Goal: Transaction & Acquisition: Purchase product/service

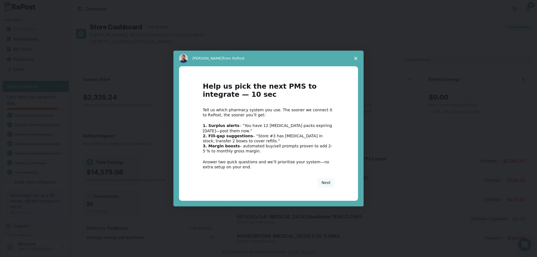
click at [355, 58] on polygon "Close survey" at bounding box center [355, 58] width 3 height 3
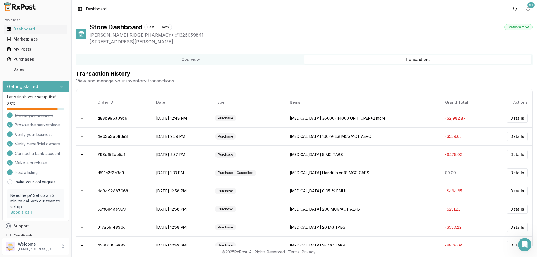
click at [355, 58] on button "Transactions" at bounding box center [417, 59] width 227 height 9
click at [20, 30] on div "Dashboard" at bounding box center [36, 29] width 58 height 6
click at [20, 39] on div "Marketplace" at bounding box center [36, 39] width 58 height 6
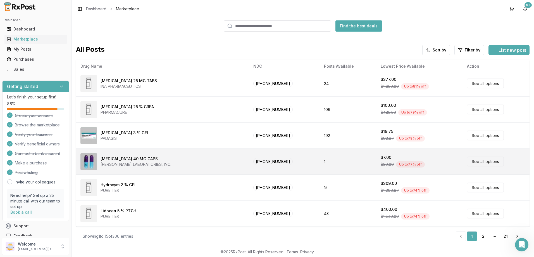
scroll to position [4, 0]
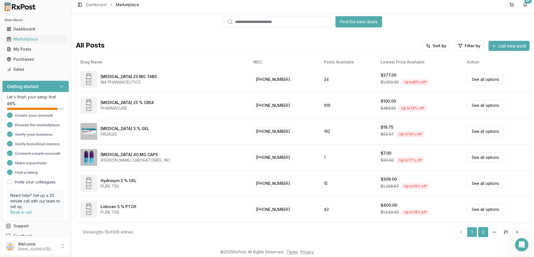
click at [481, 232] on link "2" at bounding box center [483, 232] width 10 height 10
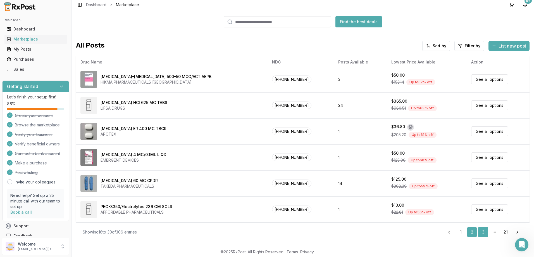
click at [480, 232] on link "3" at bounding box center [483, 232] width 10 height 10
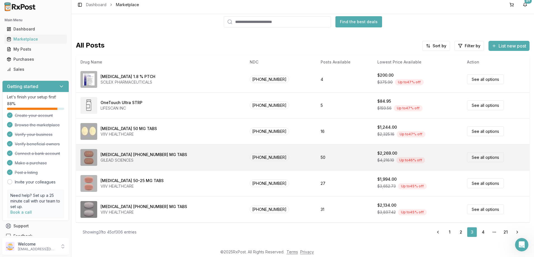
click at [116, 158] on div "GILEAD SCIENCES" at bounding box center [144, 160] width 87 height 6
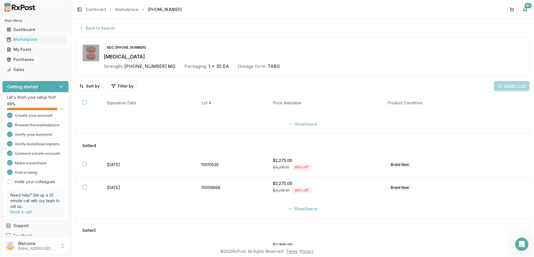
scroll to position [77, 0]
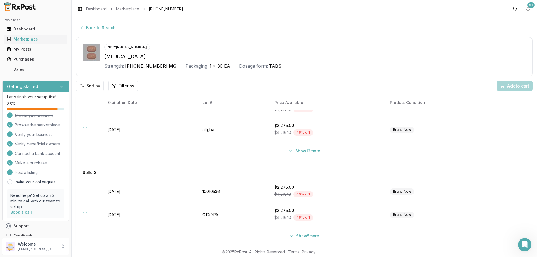
click at [88, 27] on button "Back to Search" at bounding box center [97, 28] width 43 height 10
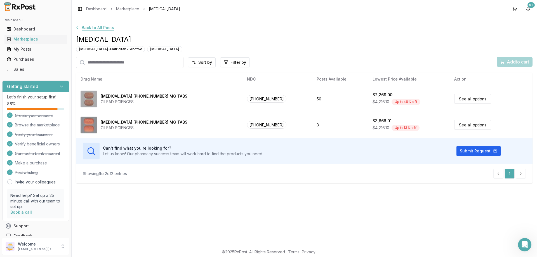
click at [86, 27] on button "Back to All Posts" at bounding box center [95, 28] width 46 height 10
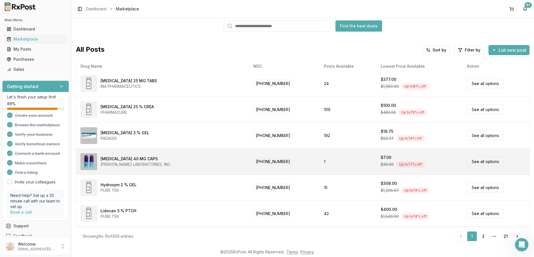
scroll to position [4, 0]
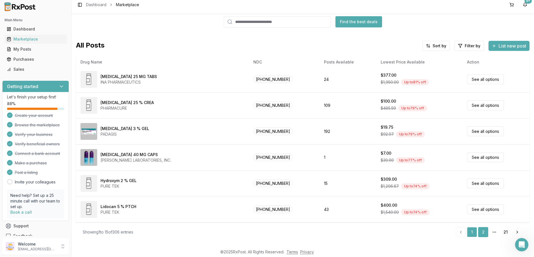
click at [481, 232] on link "2" at bounding box center [483, 232] width 10 height 10
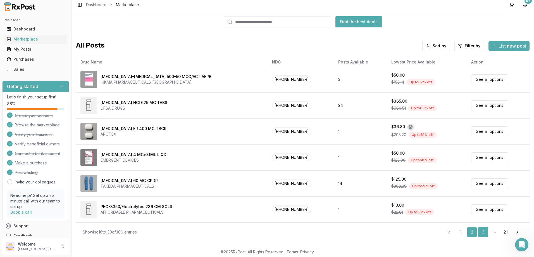
click at [482, 233] on link "3" at bounding box center [483, 232] width 10 height 10
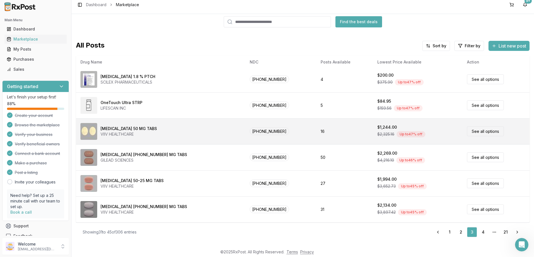
click at [110, 129] on div "[MEDICAL_DATA] 50 MG TABS" at bounding box center [129, 129] width 56 height 6
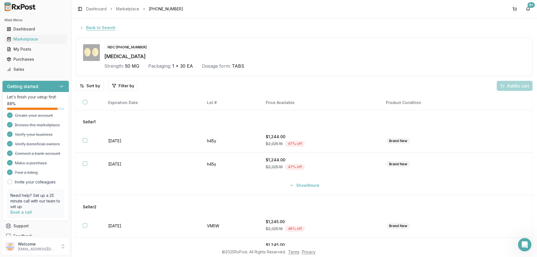
click at [89, 28] on button "Back to Search" at bounding box center [97, 28] width 43 height 10
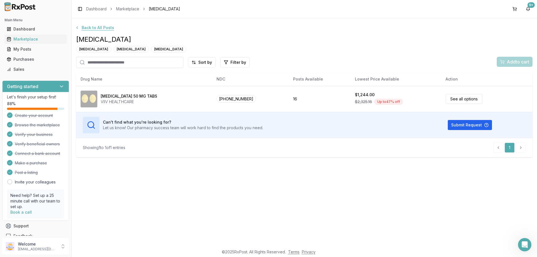
click at [82, 27] on button "Back to All Posts" at bounding box center [95, 28] width 46 height 10
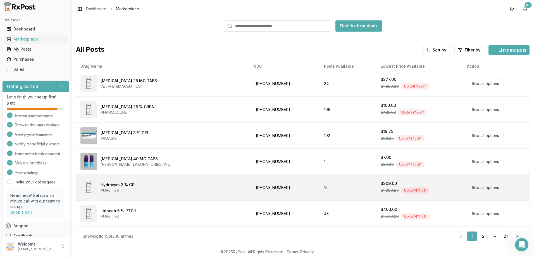
scroll to position [4, 0]
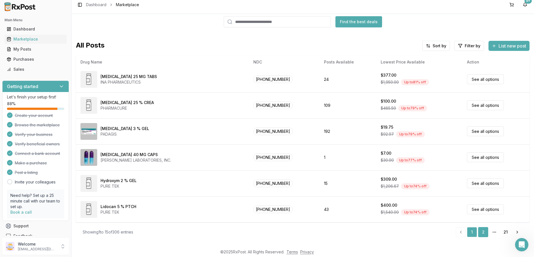
click at [482, 233] on link "2" at bounding box center [483, 232] width 10 height 10
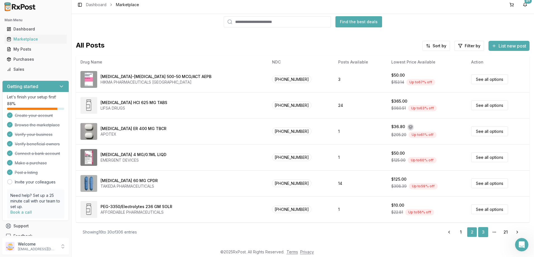
click at [482, 234] on link "3" at bounding box center [483, 232] width 10 height 10
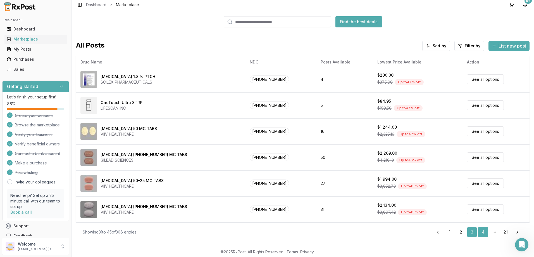
click at [482, 232] on link "4" at bounding box center [483, 232] width 10 height 10
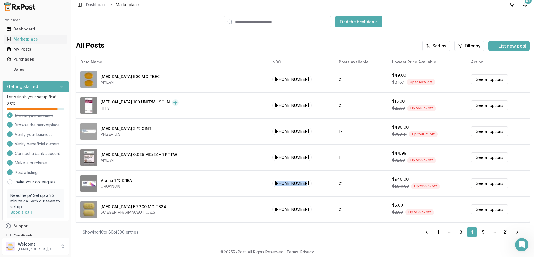
drag, startPoint x: 310, startPoint y: 186, endPoint x: 272, endPoint y: 188, distance: 38.1
click at [269, 186] on td "[PHONE_NUMBER]" at bounding box center [301, 183] width 67 height 26
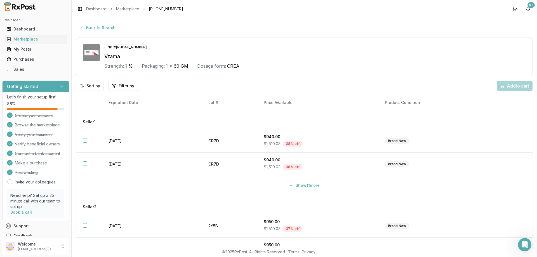
drag, startPoint x: 276, startPoint y: 191, endPoint x: 416, endPoint y: 47, distance: 201.2
click at [416, 47] on div "NDC: [PHONE_NUMBER]" at bounding box center [314, 47] width 421 height 6
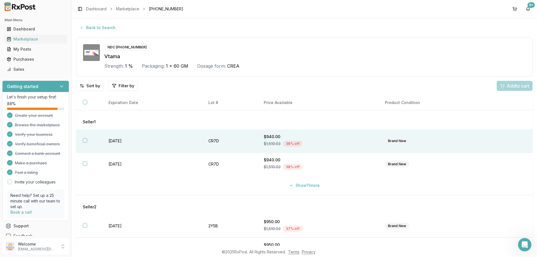
drag, startPoint x: 138, startPoint y: 143, endPoint x: 155, endPoint y: 144, distance: 16.8
click at [155, 144] on td "[DATE]" at bounding box center [151, 140] width 99 height 23
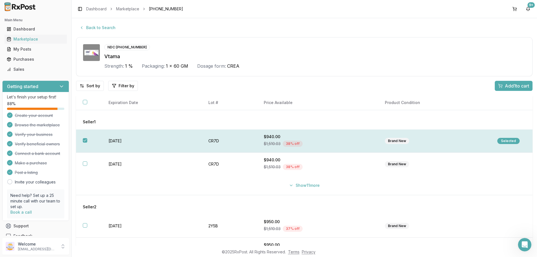
click at [126, 139] on td "[DATE]" at bounding box center [151, 140] width 99 height 23
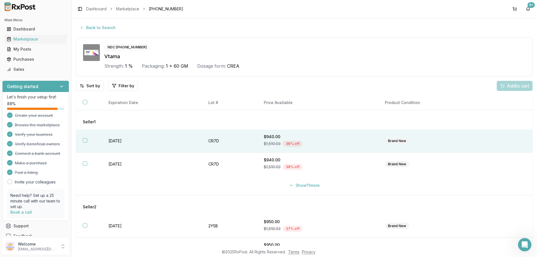
click at [138, 139] on td "[DATE]" at bounding box center [151, 140] width 99 height 23
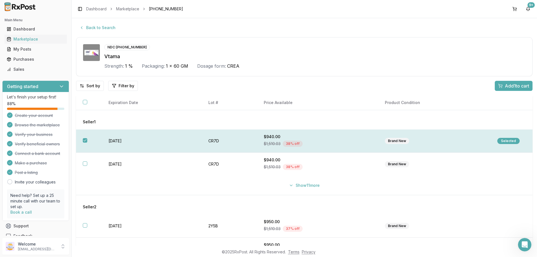
click at [137, 143] on td "[DATE]" at bounding box center [151, 140] width 99 height 23
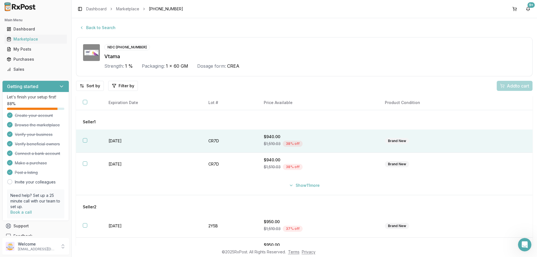
click at [137, 143] on td "[DATE]" at bounding box center [151, 140] width 99 height 23
drag, startPoint x: 146, startPoint y: 47, endPoint x: 107, endPoint y: 47, distance: 39.7
click at [107, 47] on div "NDC: [PHONE_NUMBER]" at bounding box center [314, 47] width 421 height 6
copy div "NDC: [PHONE_NUMBER]"
click at [110, 24] on button "Back to Search" at bounding box center [97, 28] width 43 height 10
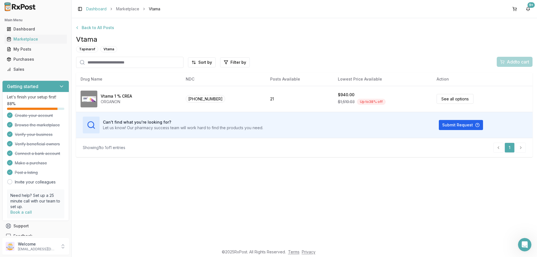
click at [89, 9] on link "Dashboard" at bounding box center [96, 9] width 20 height 6
click at [26, 39] on div "Marketplace" at bounding box center [36, 39] width 58 height 6
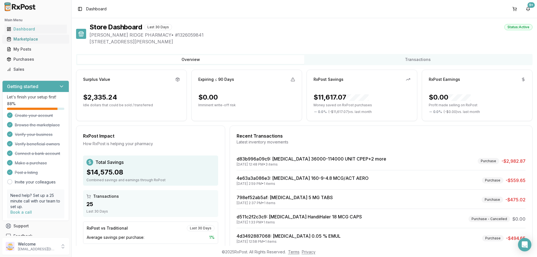
click at [27, 38] on div "Marketplace" at bounding box center [36, 39] width 58 height 6
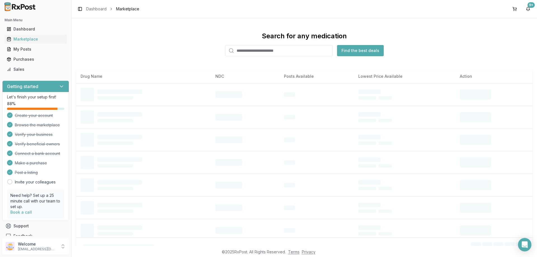
paste input "**********"
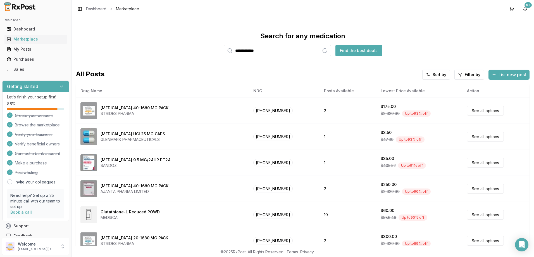
click at [363, 49] on button "Find the best deals" at bounding box center [359, 50] width 47 height 11
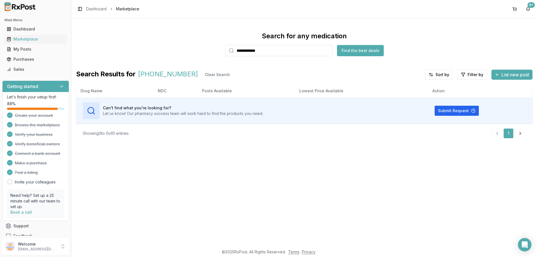
click at [279, 51] on input "**********" at bounding box center [278, 50] width 107 height 11
type input "****"
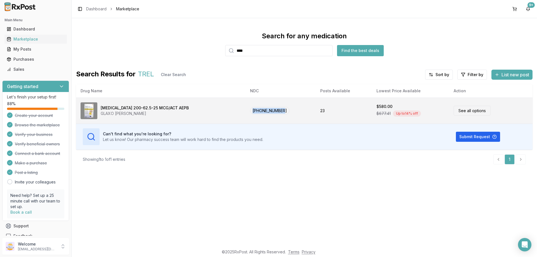
drag, startPoint x: 282, startPoint y: 115, endPoint x: 252, endPoint y: 118, distance: 30.5
click at [252, 118] on td "00173-0893-10" at bounding box center [280, 111] width 70 height 26
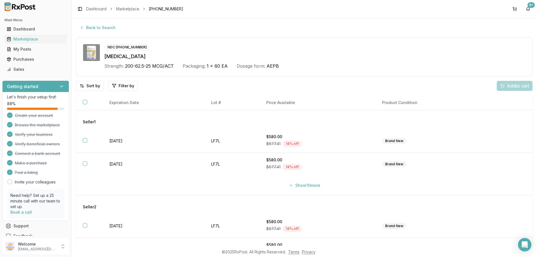
drag, startPoint x: 252, startPoint y: 118, endPoint x: 303, endPoint y: 68, distance: 71.7
click at [303, 68] on div "Strength: 200-62.5-25 MCG/ACT Packaging: 1 x 60 EA Dosage form: AEPB" at bounding box center [314, 66] width 421 height 7
drag, startPoint x: 142, startPoint y: 59, endPoint x: 102, endPoint y: 59, distance: 39.4
click at [102, 59] on div "NDC: 00173-0893-10 Trelegy Ellipta Strength: 200-62.5-25 MCG/ACT Packaging: 1 x…" at bounding box center [304, 56] width 442 height 25
copy div "Trelegy Ellipta"
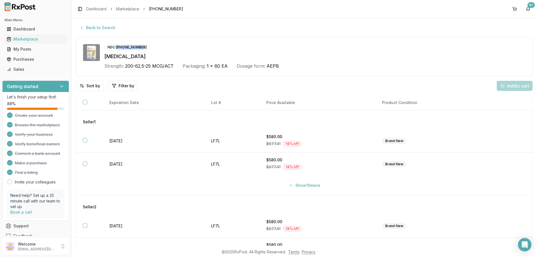
drag, startPoint x: 145, startPoint y: 48, endPoint x: 115, endPoint y: 45, distance: 30.0
click at [115, 45] on div "NDC: 00173-0893-10" at bounding box center [314, 47] width 421 height 6
copy div "00173-0893-10"
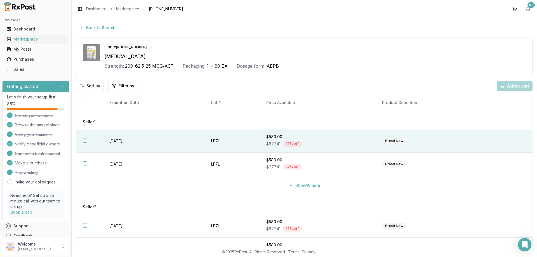
click at [122, 142] on td "2027-04-30" at bounding box center [154, 140] width 102 height 23
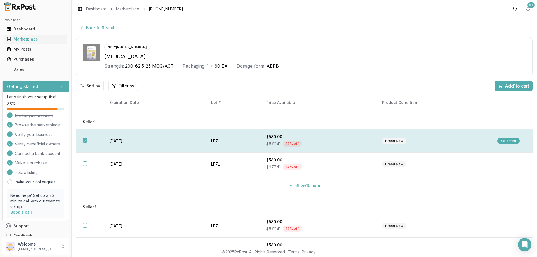
click at [232, 142] on td "LF7L" at bounding box center [231, 140] width 55 height 23
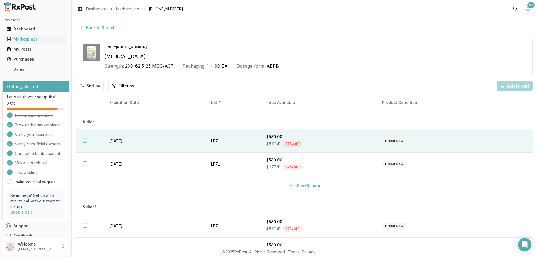
click at [232, 142] on td "LF7L" at bounding box center [231, 140] width 55 height 23
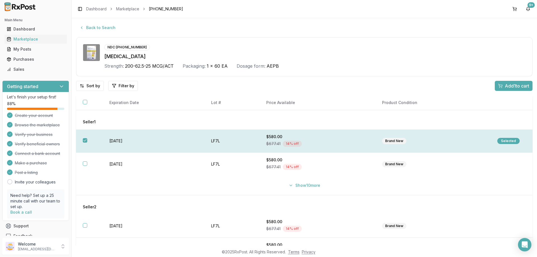
click at [232, 142] on td "LF7L" at bounding box center [231, 140] width 55 height 23
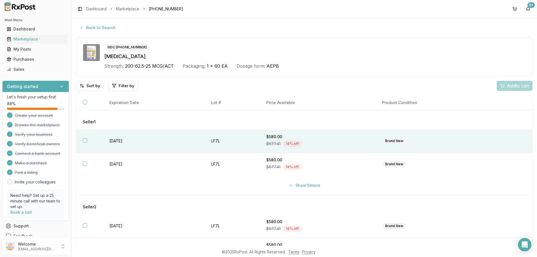
click at [232, 142] on td "LF7L" at bounding box center [231, 140] width 55 height 23
click at [512, 85] on span "Add 1 to cart" at bounding box center [516, 85] width 24 height 7
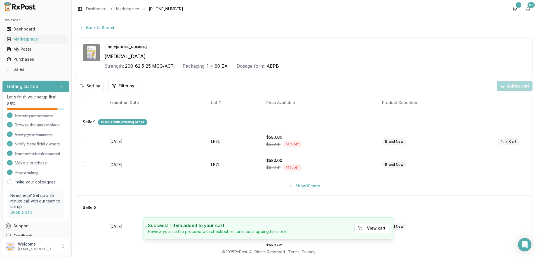
scroll to position [18, 0]
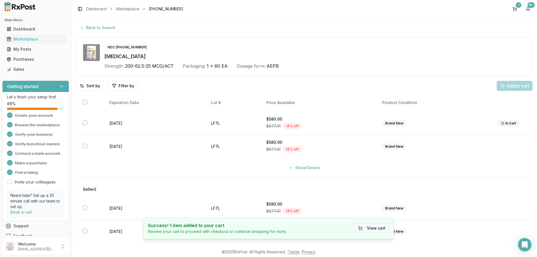
click at [372, 225] on button "View cart" at bounding box center [371, 228] width 35 height 10
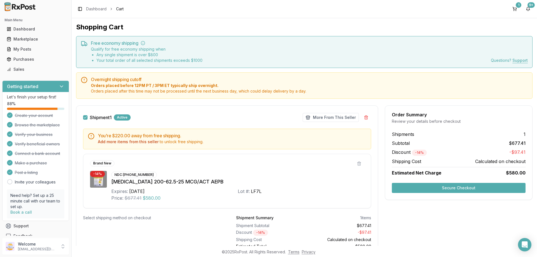
scroll to position [26, 0]
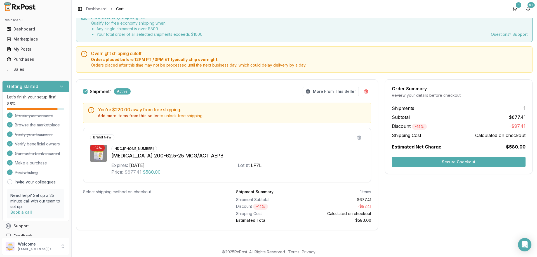
click at [445, 161] on button "Secure Checkout" at bounding box center [459, 162] width 134 height 10
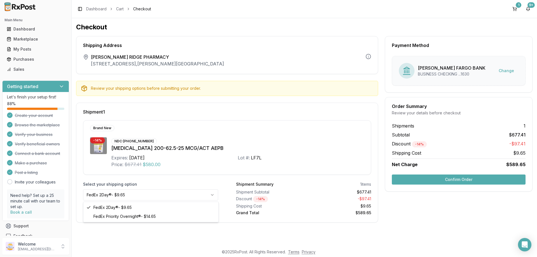
click at [211, 194] on html "Main Menu Dashboard Marketplace My Posts Purchases Sales Getting started Let's …" at bounding box center [268, 128] width 537 height 257
click at [164, 195] on html "Main Menu Dashboard Marketplace My Posts Purchases Sales Getting started Let's …" at bounding box center [268, 128] width 537 height 257
click at [449, 178] on button "Confirm Order" at bounding box center [459, 179] width 134 height 10
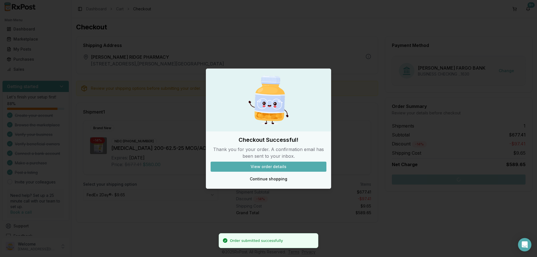
click at [267, 165] on button "View order details" at bounding box center [268, 167] width 116 height 10
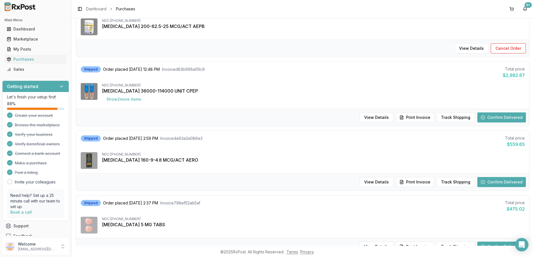
scroll to position [196, 0]
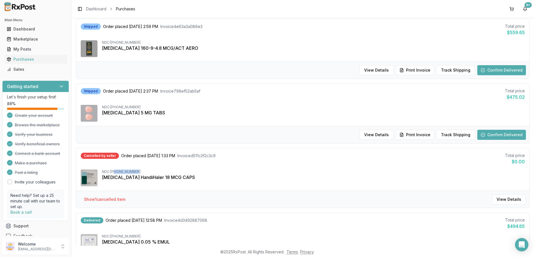
drag, startPoint x: 143, startPoint y: 171, endPoint x: 114, endPoint y: 172, distance: 28.8
click at [114, 172] on div "NDC: 00597-0075-41" at bounding box center [313, 171] width 423 height 4
click at [112, 171] on div "NDC: 00597-0075-41" at bounding box center [313, 171] width 423 height 4
drag, startPoint x: 112, startPoint y: 171, endPoint x: 140, endPoint y: 171, distance: 28.5
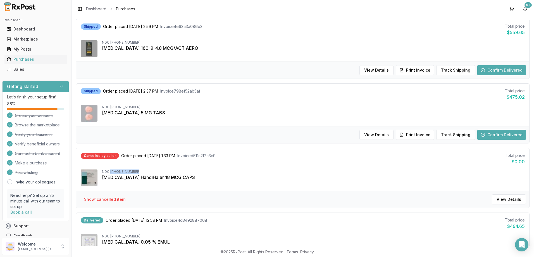
click at [140, 171] on div "NDC: 00597-0075-41" at bounding box center [313, 171] width 423 height 4
copy div "00597-0075-41"
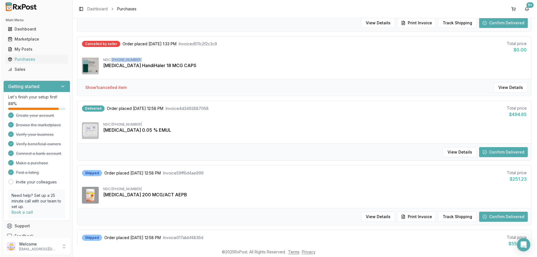
scroll to position [0, 0]
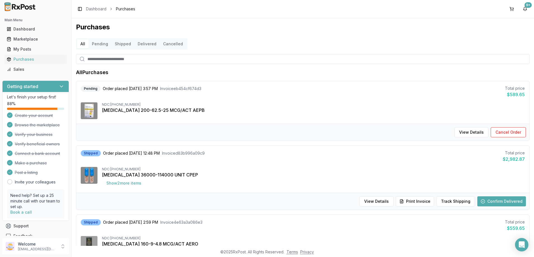
click at [138, 58] on input "search" at bounding box center [303, 59] width 454 height 10
paste input "**********"
type input "**********"
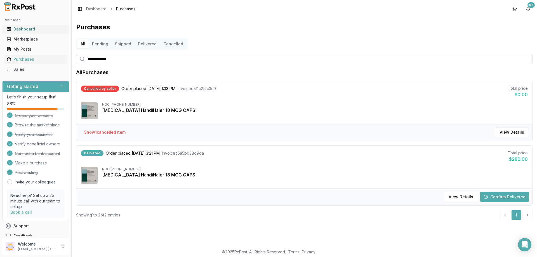
click at [22, 32] on div "Dashboard" at bounding box center [36, 29] width 58 height 6
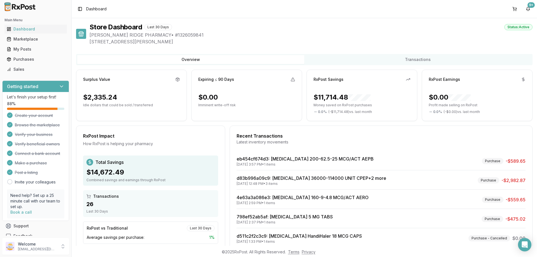
scroll to position [33, 0]
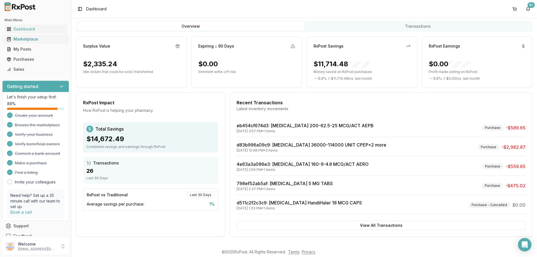
click at [21, 40] on div "Marketplace" at bounding box center [36, 39] width 58 height 6
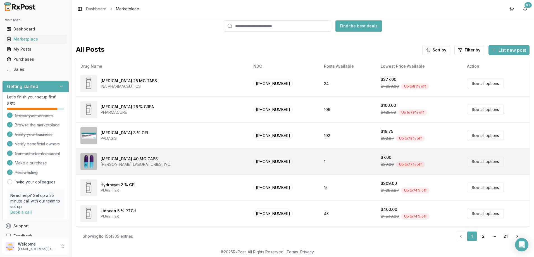
scroll to position [4, 0]
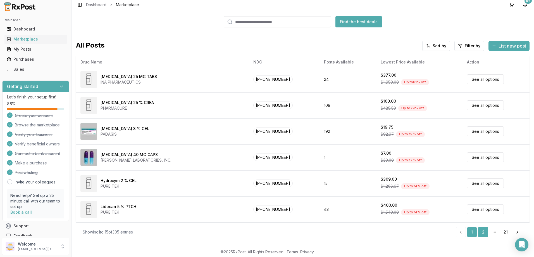
click at [484, 232] on link "2" at bounding box center [483, 232] width 10 height 10
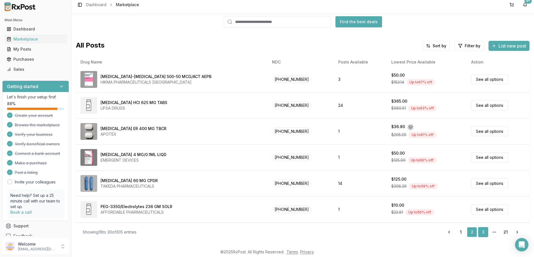
click at [480, 233] on link "3" at bounding box center [483, 232] width 10 height 10
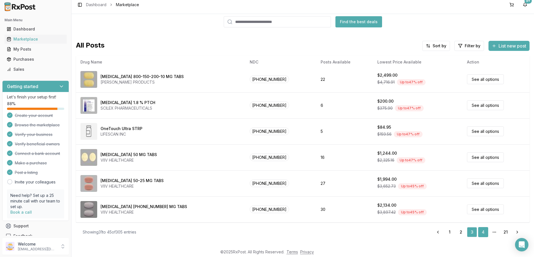
click at [480, 234] on link "4" at bounding box center [483, 232] width 10 height 10
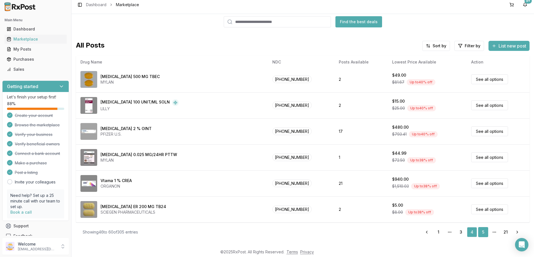
click at [482, 234] on link "5" at bounding box center [483, 232] width 10 height 10
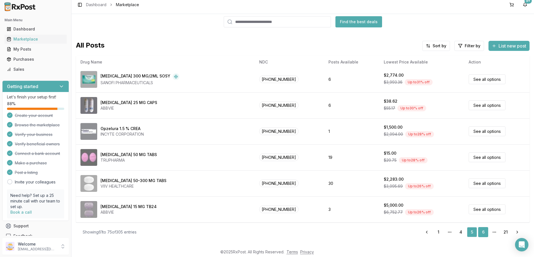
click at [479, 231] on link "6" at bounding box center [483, 232] width 10 height 10
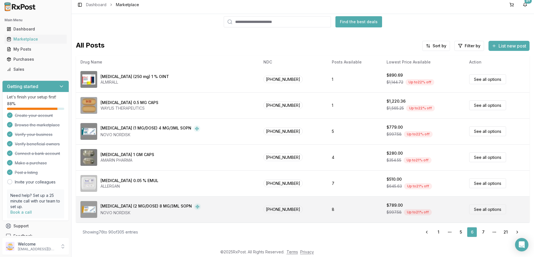
click at [149, 206] on div "Ozempic (2 MG/DOSE) 8 MG/3ML SOPN" at bounding box center [146, 206] width 91 height 7
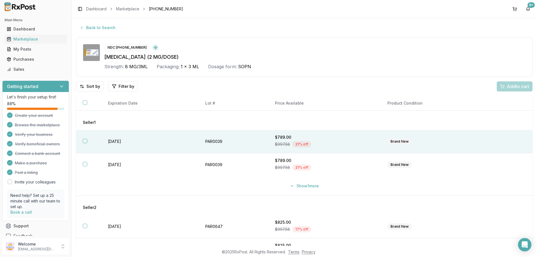
click at [119, 144] on td "2027-04-30" at bounding box center [149, 141] width 97 height 23
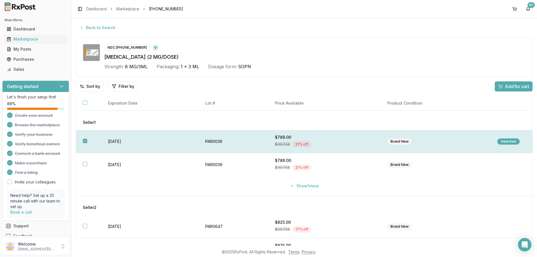
click at [122, 143] on td "2027-04-30" at bounding box center [149, 141] width 97 height 23
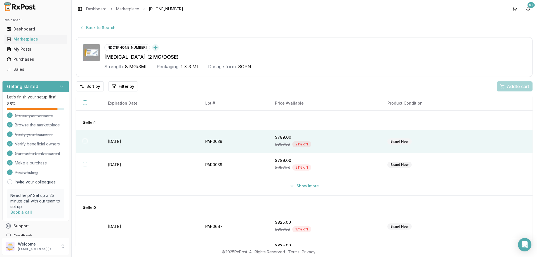
click at [123, 143] on td "2027-04-30" at bounding box center [149, 141] width 97 height 23
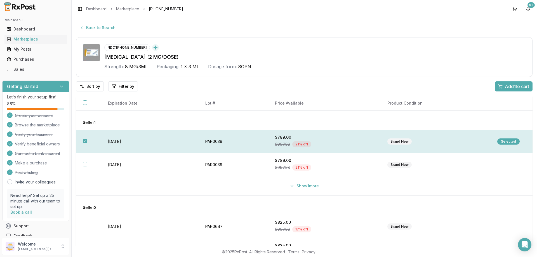
click at [222, 143] on td "PAR0039" at bounding box center [233, 141] width 70 height 23
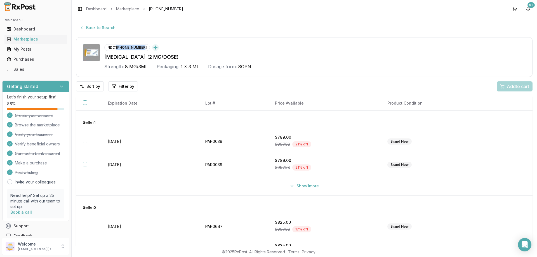
drag, startPoint x: 143, startPoint y: 48, endPoint x: 117, endPoint y: 48, distance: 25.4
click at [117, 48] on div "NDC: 00169-4772-12" at bounding box center [127, 47] width 46 height 7
copy div "00169-4772-12"
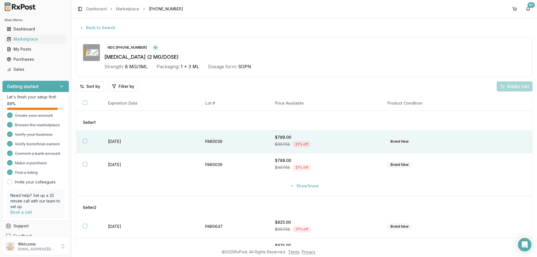
click at [279, 137] on div "$789.00" at bounding box center [324, 137] width 99 height 6
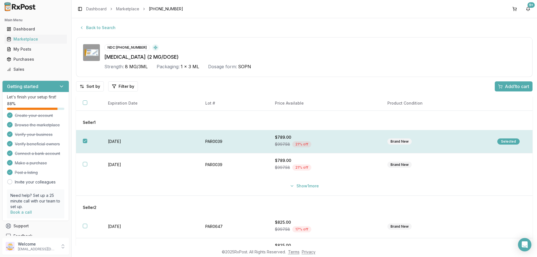
click at [506, 140] on div "Selected" at bounding box center [508, 141] width 22 height 6
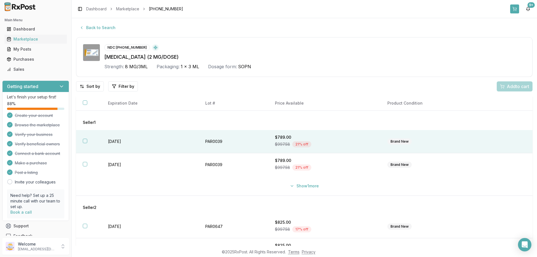
click at [514, 8] on button at bounding box center [514, 8] width 9 height 9
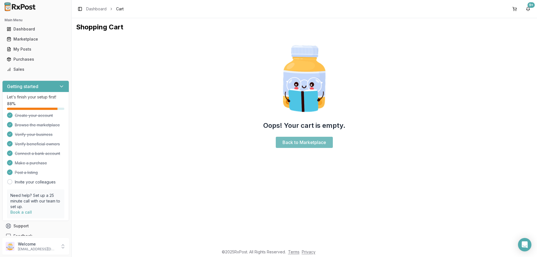
click at [295, 143] on link "Back to Marketplace" at bounding box center [304, 142] width 57 height 11
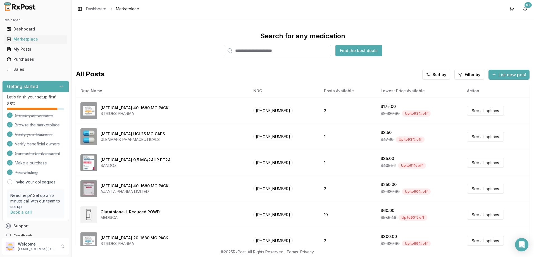
click at [250, 51] on input "search" at bounding box center [277, 50] width 107 height 11
paste input "**********"
type input "**********"
click at [357, 49] on button "Find the best deals" at bounding box center [359, 50] width 47 height 11
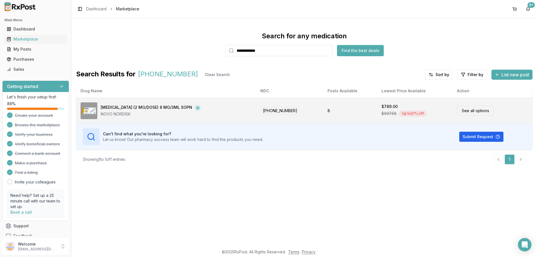
click at [145, 110] on div "Ozempic (2 MG/DOSE) 8 MG/3ML SOPN" at bounding box center [146, 108] width 91 height 7
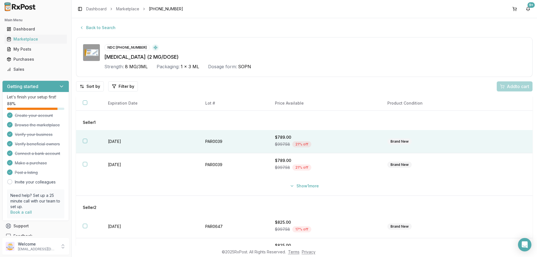
click at [82, 140] on th at bounding box center [88, 141] width 25 height 23
click at [506, 87] on span "Add 1 to cart" at bounding box center [516, 86] width 24 height 7
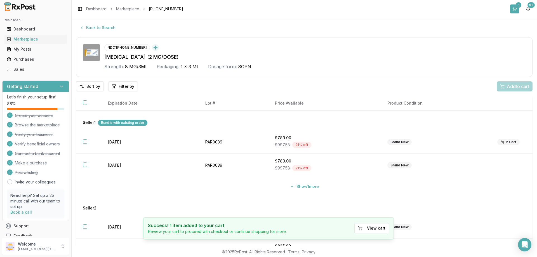
click at [513, 8] on button "1" at bounding box center [514, 8] width 9 height 9
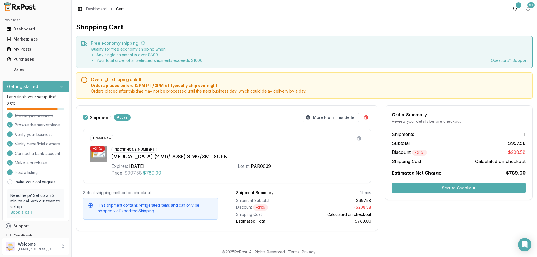
scroll to position [1, 0]
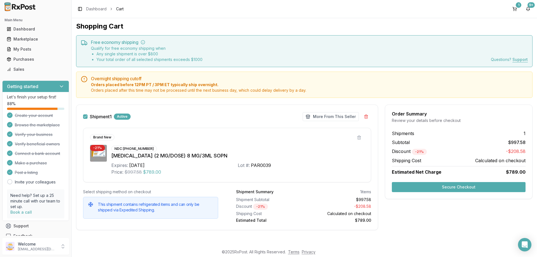
click at [447, 188] on button "Secure Checkout" at bounding box center [459, 187] width 134 height 10
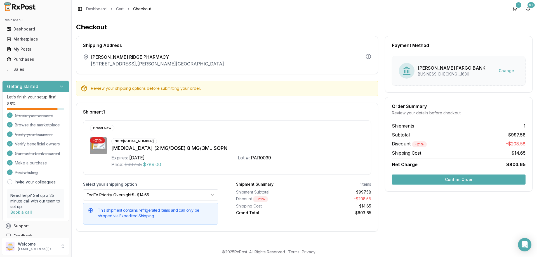
click at [454, 180] on button "Confirm Order" at bounding box center [459, 179] width 134 height 10
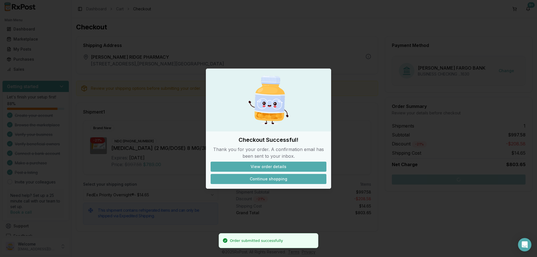
click at [265, 178] on button "Continue shopping" at bounding box center [268, 179] width 116 height 10
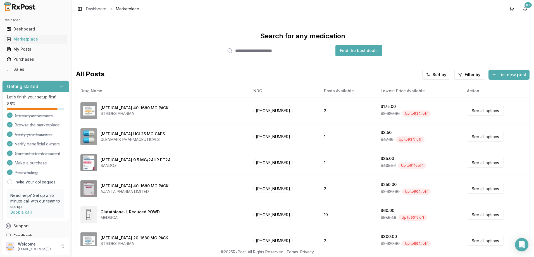
click at [252, 51] on input "search" at bounding box center [277, 50] width 107 height 11
paste input "**********"
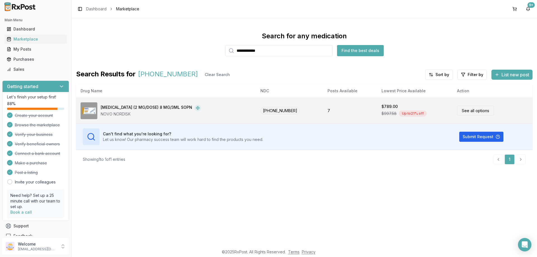
type input "**********"
click at [143, 107] on div "Ozempic (2 MG/DOSE) 8 MG/3ML SOPN" at bounding box center [146, 108] width 91 height 7
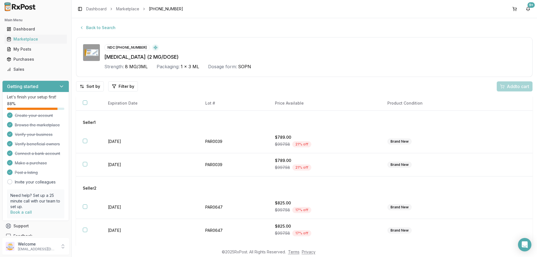
scroll to position [35, 0]
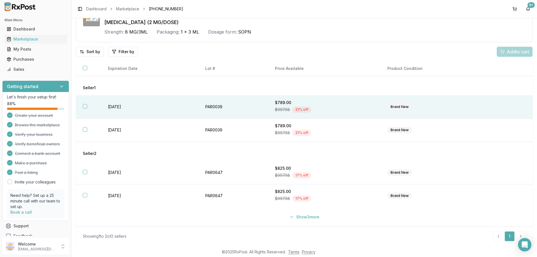
click at [85, 107] on button "button" at bounding box center [85, 106] width 4 height 4
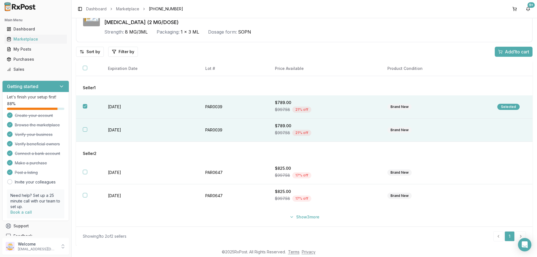
click at [84, 129] on button "button" at bounding box center [85, 129] width 4 height 4
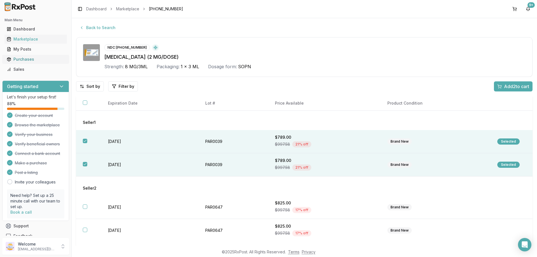
click at [22, 59] on div "Purchases" at bounding box center [36, 59] width 58 height 6
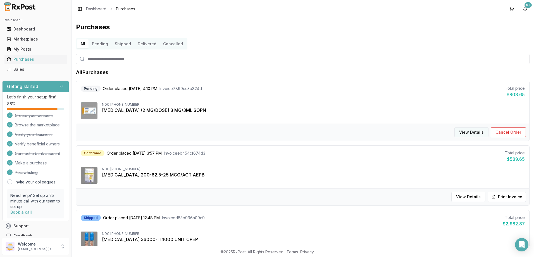
click at [466, 132] on button "View Details" at bounding box center [472, 132] width 34 height 10
click at [131, 59] on input "search" at bounding box center [303, 59] width 454 height 10
paste input "**********"
type input "**********"
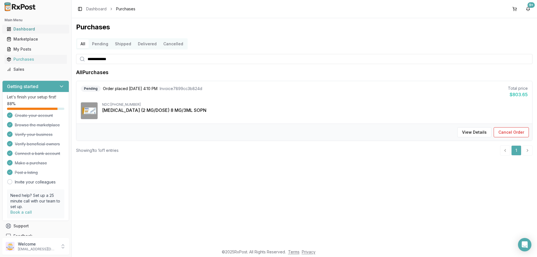
click at [22, 29] on div "Dashboard" at bounding box center [36, 29] width 58 height 6
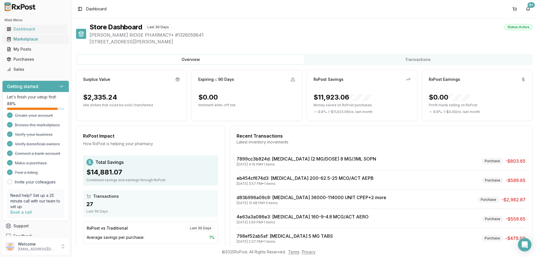
click at [20, 38] on div "Marketplace" at bounding box center [36, 39] width 58 height 6
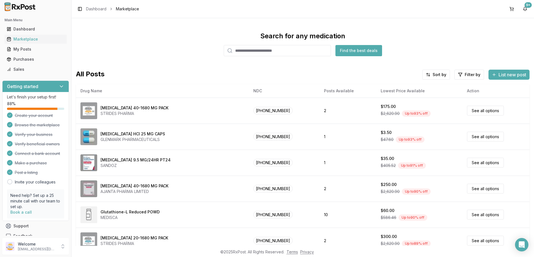
click at [258, 49] on input "search" at bounding box center [277, 50] width 107 height 11
paste input "**********"
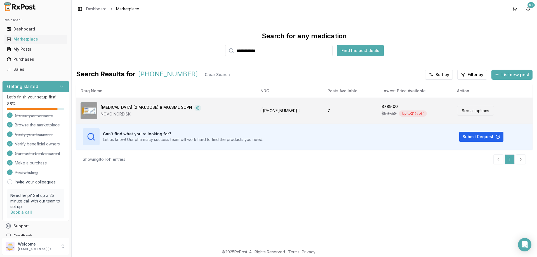
type input "**********"
click at [105, 109] on div "Ozempic (2 MG/DOSE) 8 MG/3ML SOPN" at bounding box center [146, 108] width 91 height 7
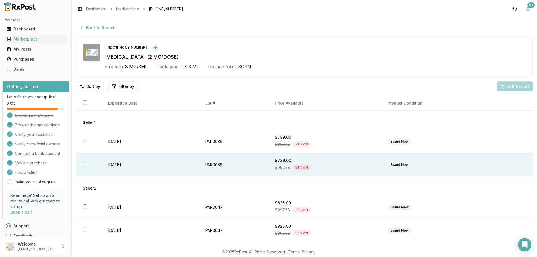
scroll to position [28, 0]
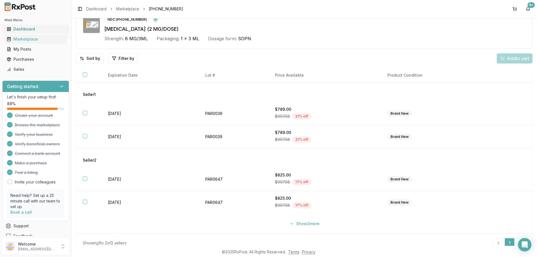
click at [20, 29] on div "Dashboard" at bounding box center [36, 29] width 58 height 6
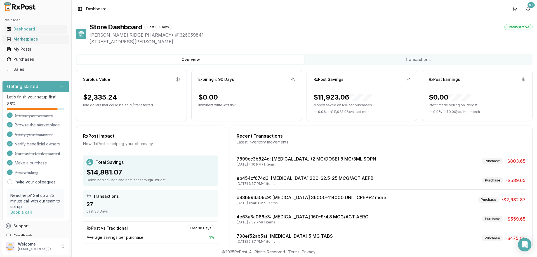
click at [26, 39] on div "Marketplace" at bounding box center [36, 39] width 58 height 6
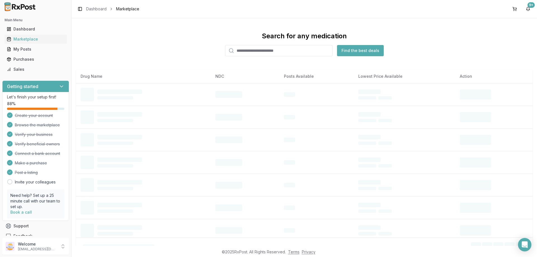
click at [264, 51] on input "search" at bounding box center [278, 50] width 107 height 11
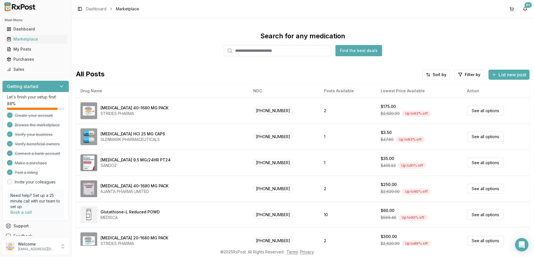
paste input "**********"
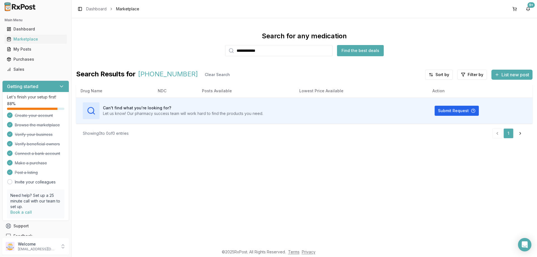
click at [253, 50] on input "**********" at bounding box center [278, 50] width 107 height 11
paste input "search"
type input "**********"
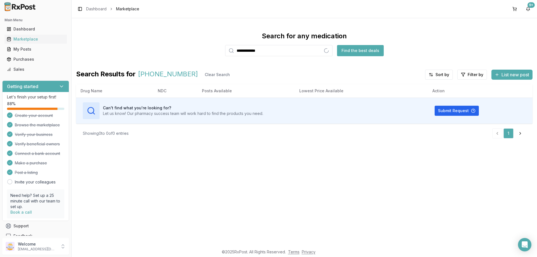
click at [359, 48] on button "Find the best deals" at bounding box center [360, 50] width 47 height 11
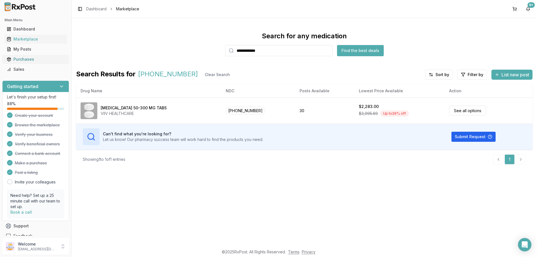
click at [23, 59] on div "Purchases" at bounding box center [36, 59] width 58 height 6
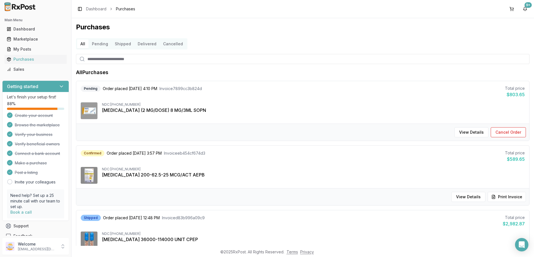
click at [153, 58] on input "search" at bounding box center [303, 59] width 454 height 10
type input "*****"
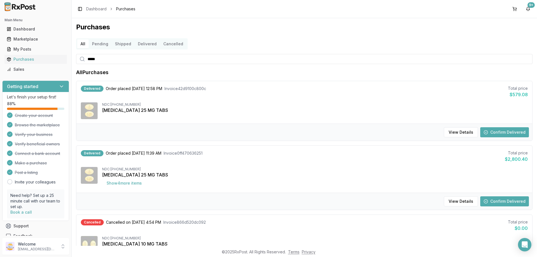
click at [111, 61] on input "*****" at bounding box center [304, 59] width 456 height 10
paste input "********"
type input "**********"
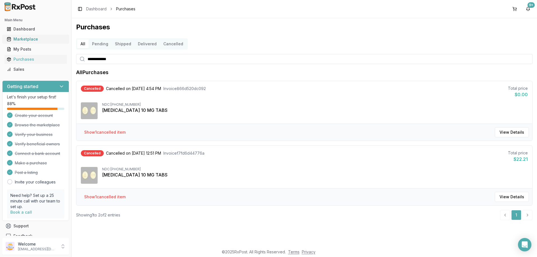
click at [28, 37] on div "Marketplace" at bounding box center [36, 39] width 58 height 6
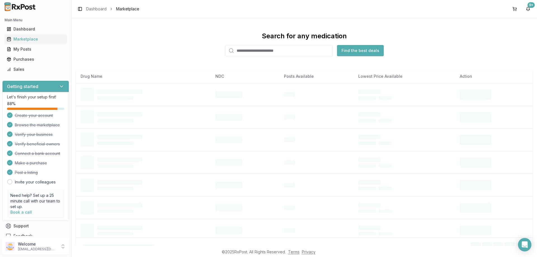
click at [263, 49] on input "search" at bounding box center [278, 50] width 107 height 11
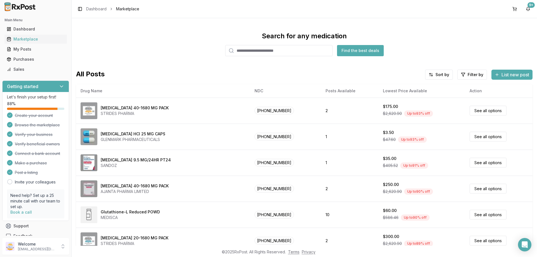
paste input "**********"
type input "**********"
click at [353, 52] on button "Find the best deals" at bounding box center [359, 50] width 47 height 11
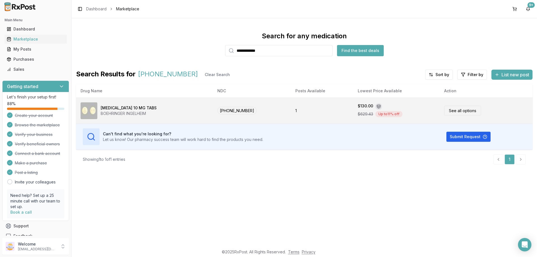
click at [117, 110] on div "Jardiance 10 MG TABS" at bounding box center [129, 108] width 56 height 6
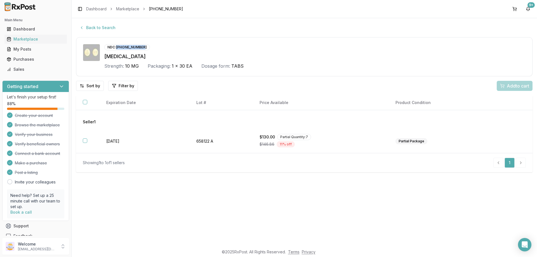
drag, startPoint x: 149, startPoint y: 45, endPoint x: 116, endPoint y: 49, distance: 33.4
click at [116, 49] on div "NDC: 00597-0152-30" at bounding box center [314, 47] width 421 height 6
copy div "00597-0152-30"
click at [23, 39] on div "Marketplace" at bounding box center [36, 39] width 58 height 6
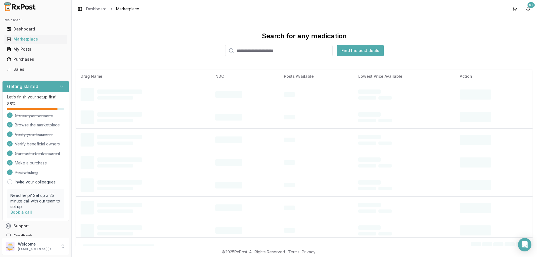
click at [267, 51] on input "search" at bounding box center [278, 50] width 107 height 11
type input "**********"
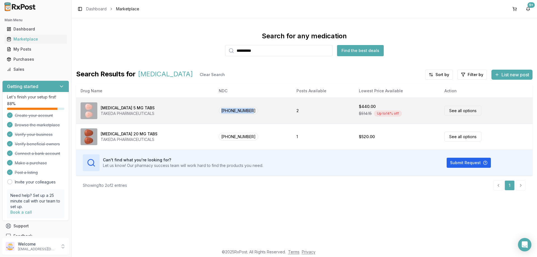
drag, startPoint x: 257, startPoint y: 114, endPoint x: 221, endPoint y: 115, distance: 36.3
click at [221, 115] on td "64764-0720-30" at bounding box center [253, 111] width 78 height 26
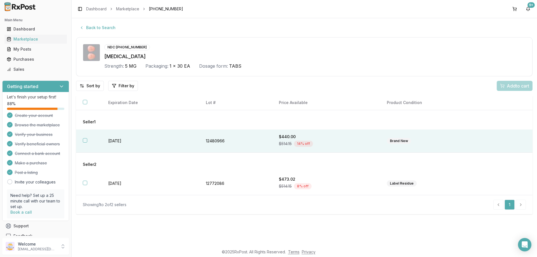
drag, startPoint x: 231, startPoint y: 119, endPoint x: 143, endPoint y: 135, distance: 89.5
click at [143, 136] on td "[DATE]" at bounding box center [150, 140] width 98 height 23
click at [19, 38] on div "Marketplace" at bounding box center [36, 39] width 58 height 6
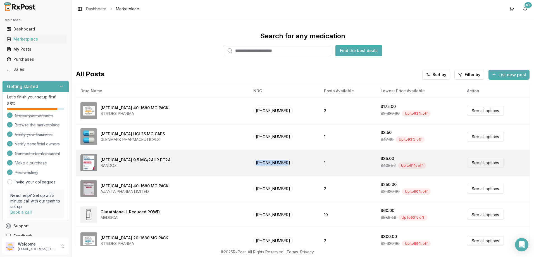
drag, startPoint x: 301, startPoint y: 166, endPoint x: 265, endPoint y: 169, distance: 36.7
click at [265, 169] on td "[PHONE_NUMBER]" at bounding box center [284, 163] width 71 height 26
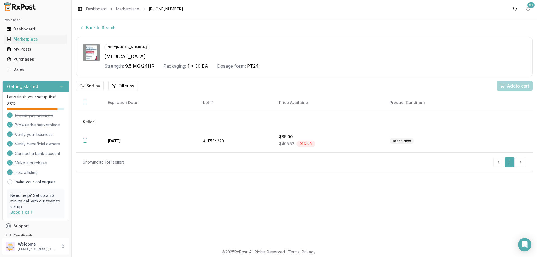
drag, startPoint x: 265, startPoint y: 169, endPoint x: 164, endPoint y: 126, distance: 109.3
click at [164, 126] on td "Seller 1" at bounding box center [304, 119] width 456 height 19
drag, startPoint x: 148, startPoint y: 49, endPoint x: 106, endPoint y: 50, distance: 42.5
click at [106, 50] on div "NDC: 00781-7309-31" at bounding box center [314, 47] width 421 height 6
copy div "NDC: 00781-7309-31"
